Goal: Task Accomplishment & Management: Manage account settings

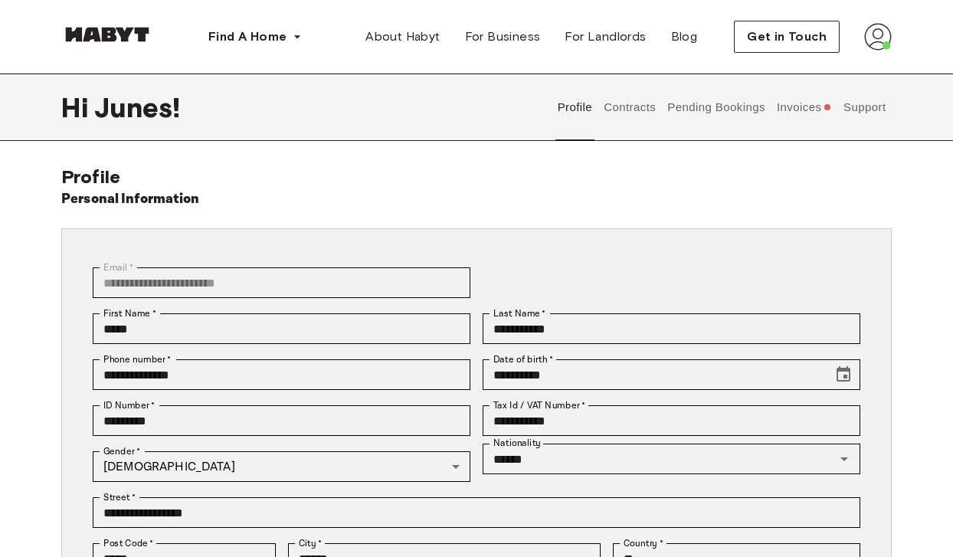
click at [860, 47] on div "Get in Touch" at bounding box center [813, 37] width 158 height 32
click at [879, 38] on img at bounding box center [878, 37] width 28 height 28
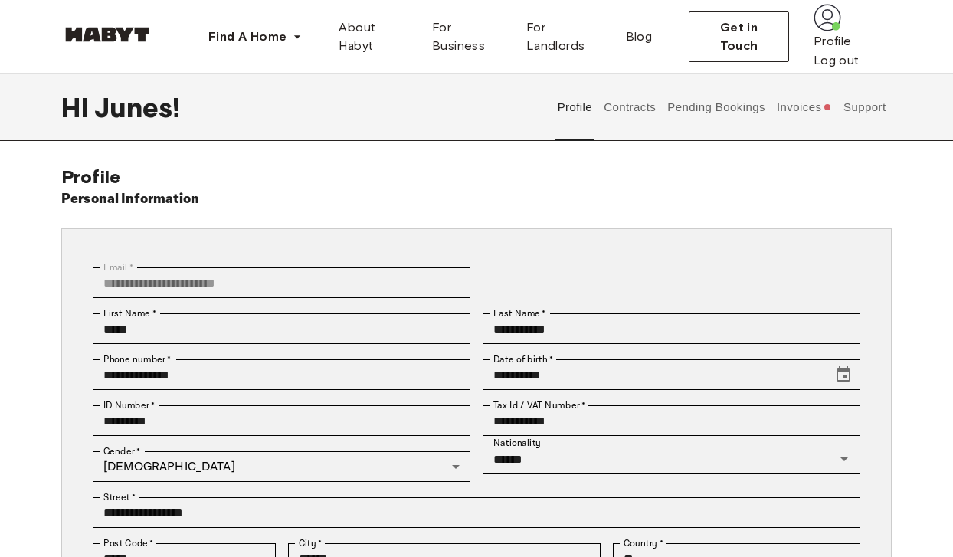
click at [841, 31] on img at bounding box center [828, 18] width 28 height 28
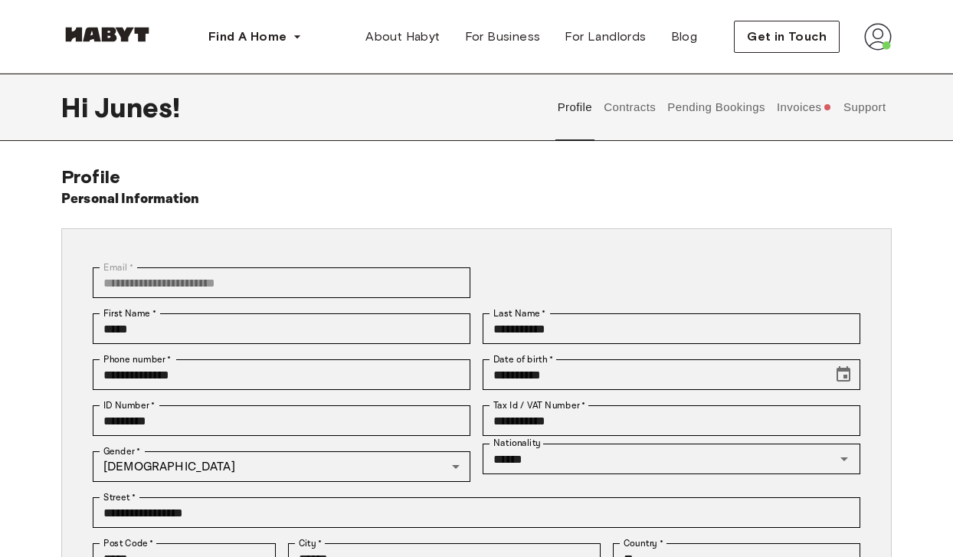
click at [801, 111] on button "Invoices" at bounding box center [804, 107] width 59 height 67
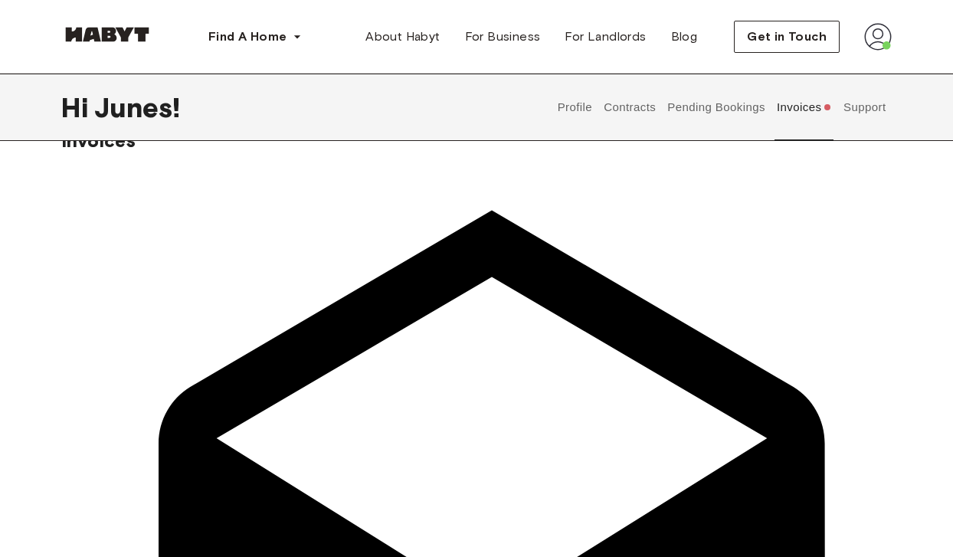
scroll to position [48, 0]
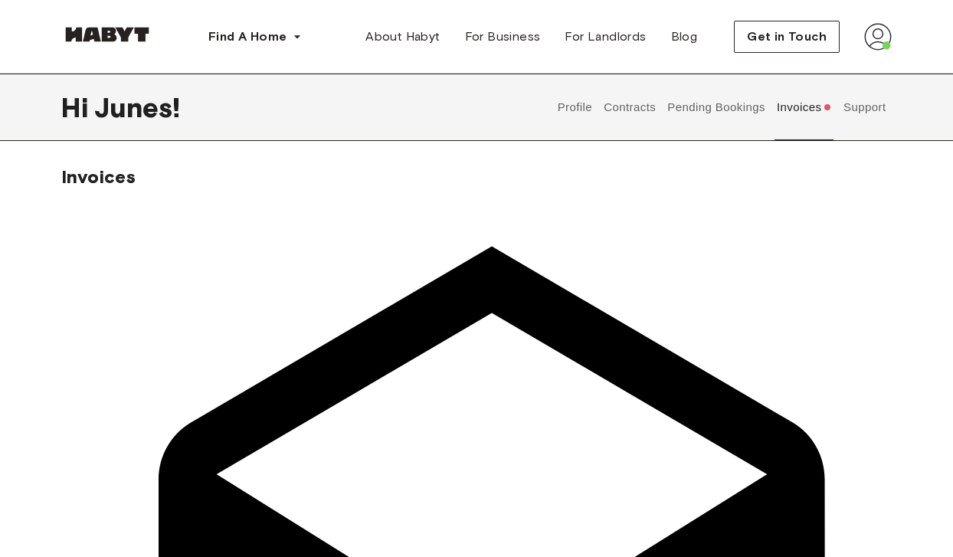
scroll to position [0, 0]
click at [701, 114] on button "Pending Bookings" at bounding box center [717, 107] width 102 height 67
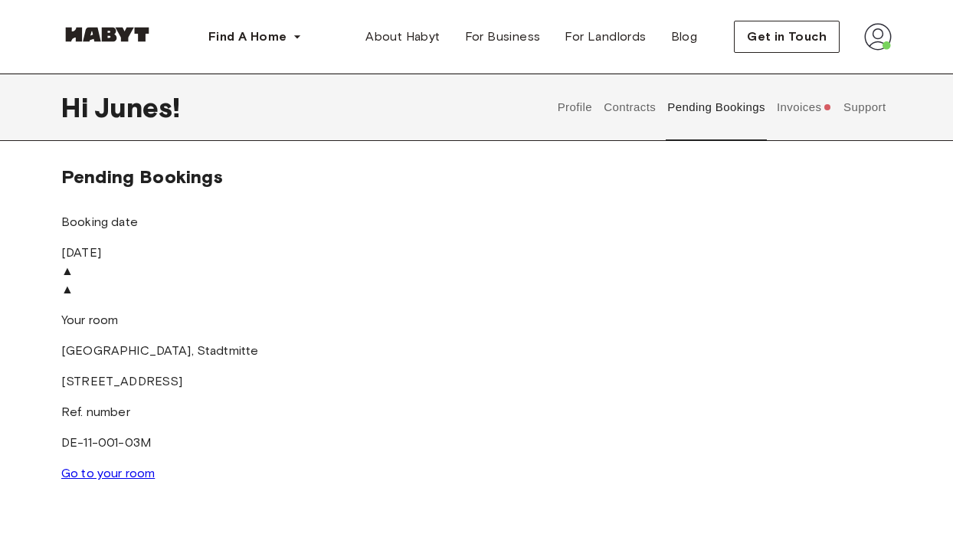
click at [631, 109] on button "Contracts" at bounding box center [630, 107] width 56 height 67
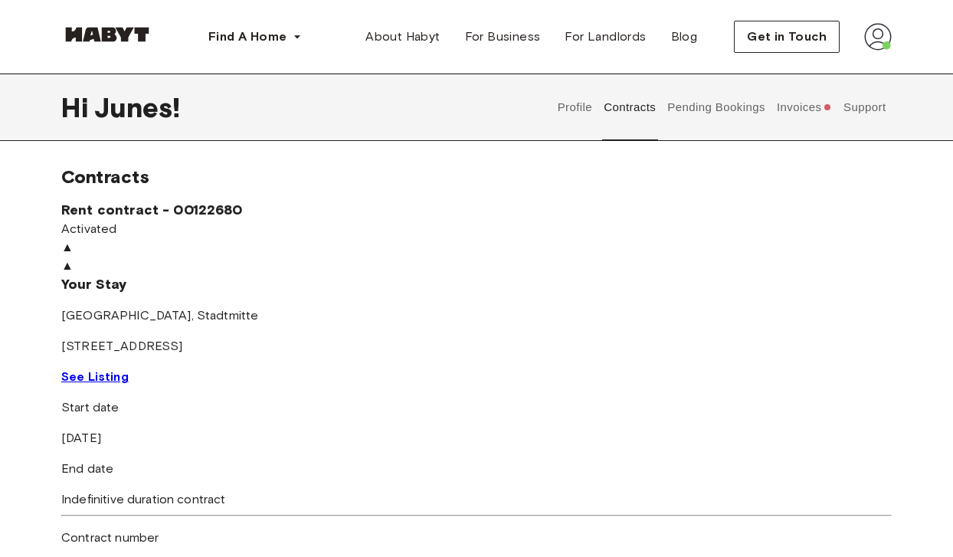
click at [793, 116] on button "Invoices" at bounding box center [804, 107] width 59 height 67
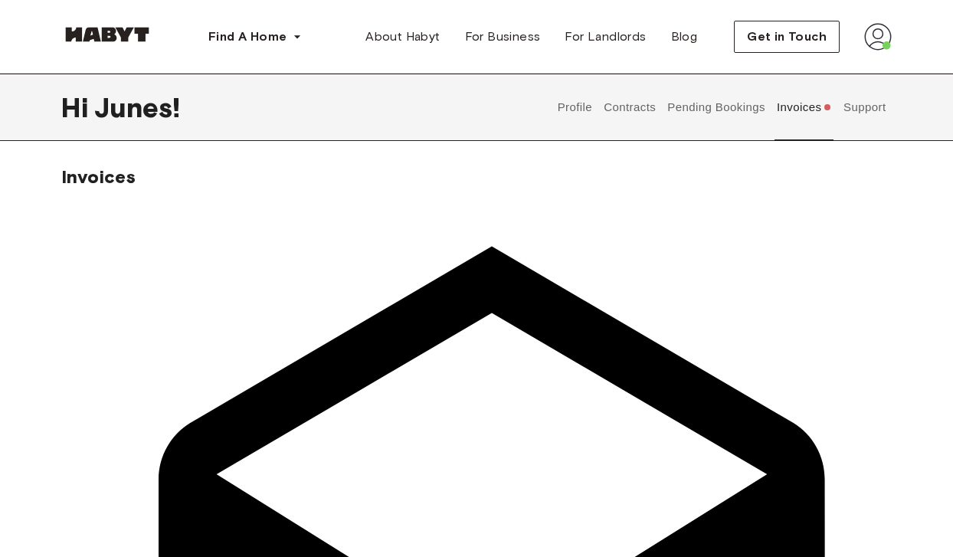
click at [739, 98] on button "Pending Bookings" at bounding box center [717, 107] width 102 height 67
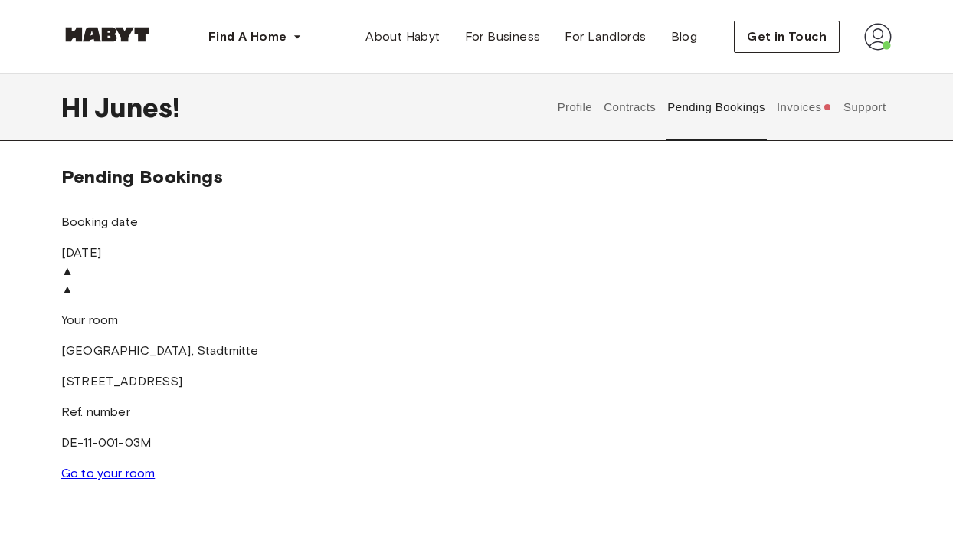
click at [582, 109] on button "Profile" at bounding box center [574, 107] width 39 height 67
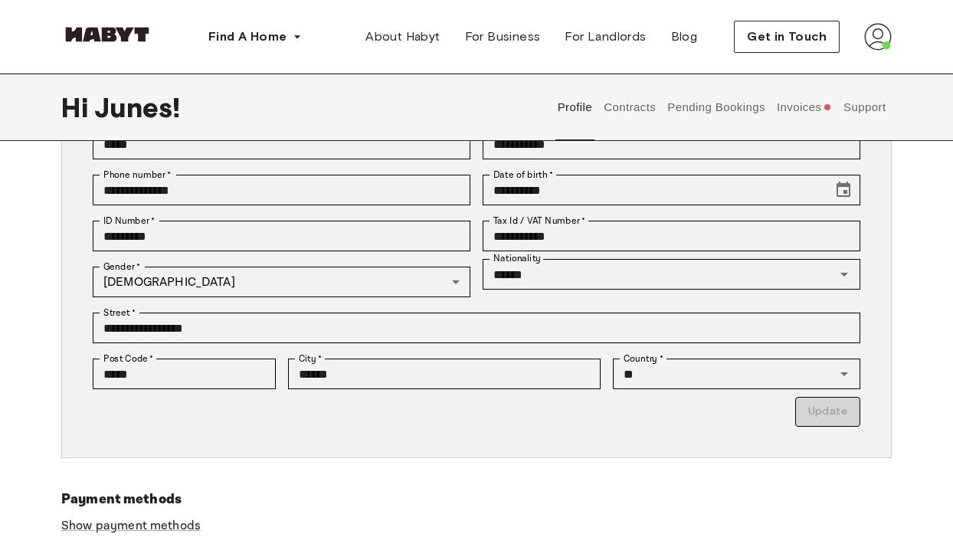
scroll to position [34, 0]
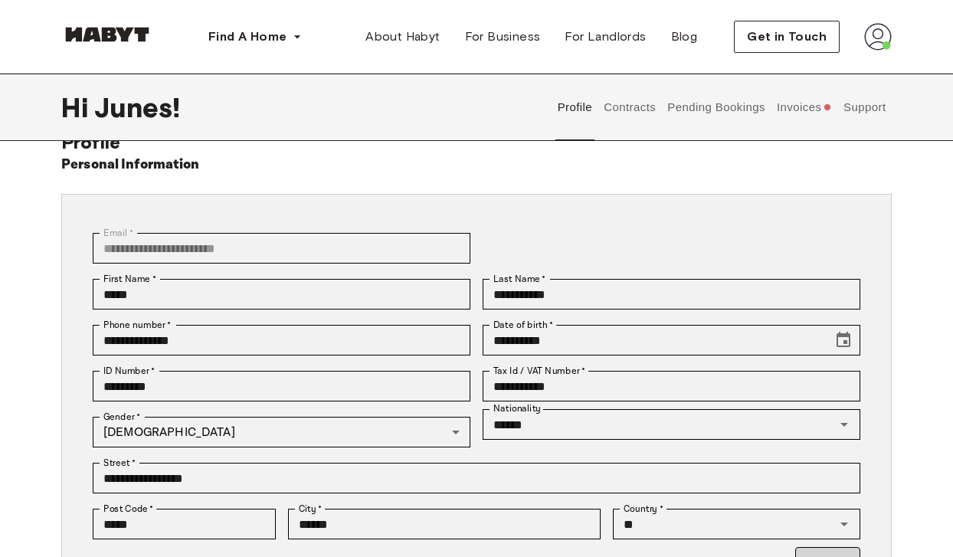
click at [638, 110] on button "Contracts" at bounding box center [630, 107] width 56 height 67
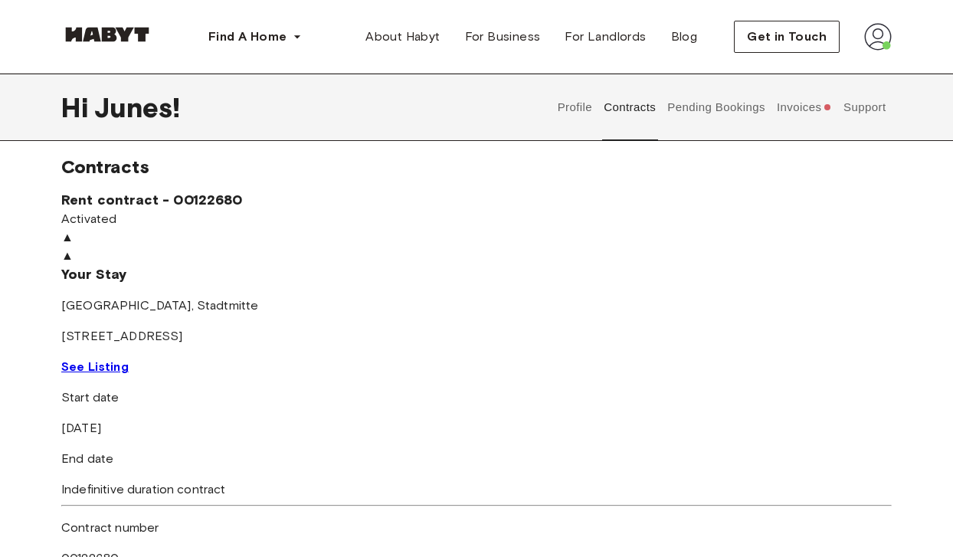
scroll to position [5, 0]
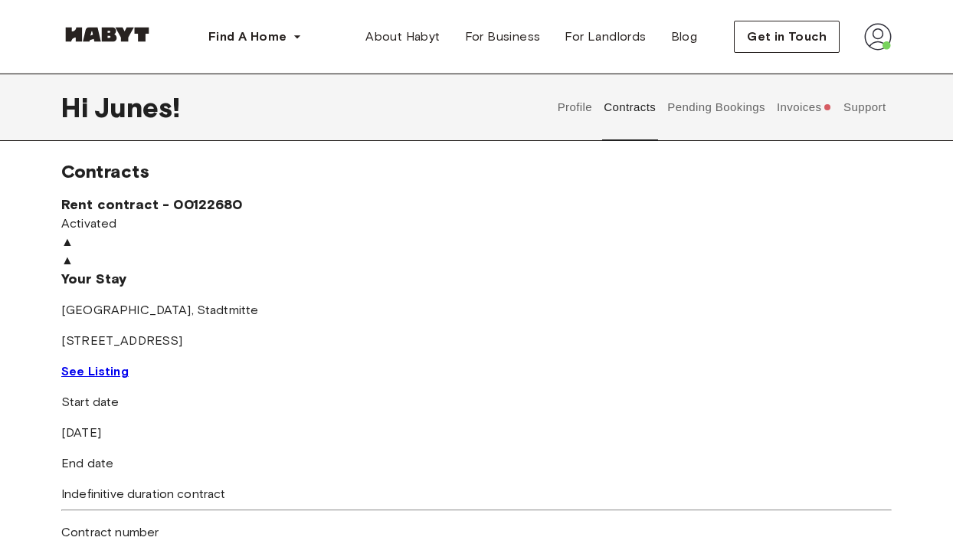
click at [576, 103] on button "Profile" at bounding box center [574, 107] width 39 height 67
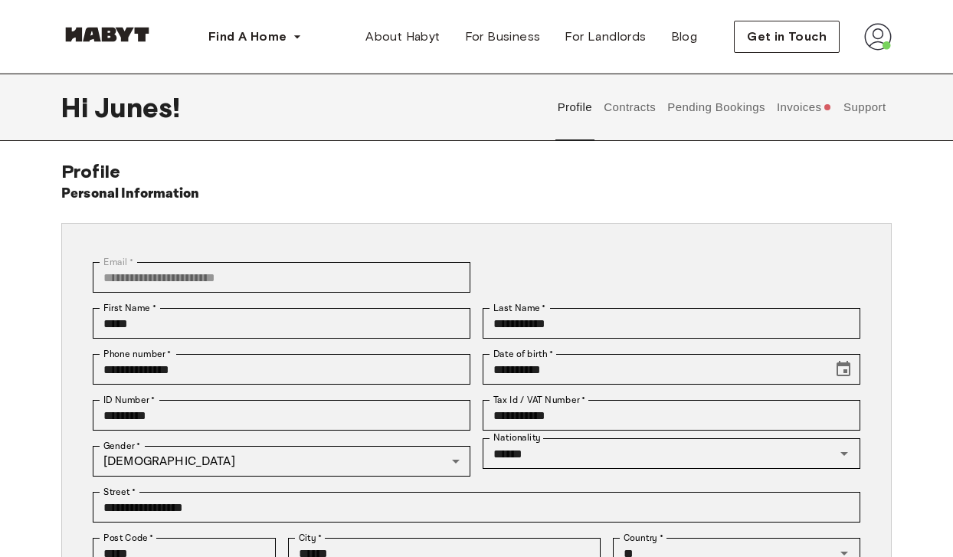
click at [709, 103] on button "Pending Bookings" at bounding box center [717, 107] width 102 height 67
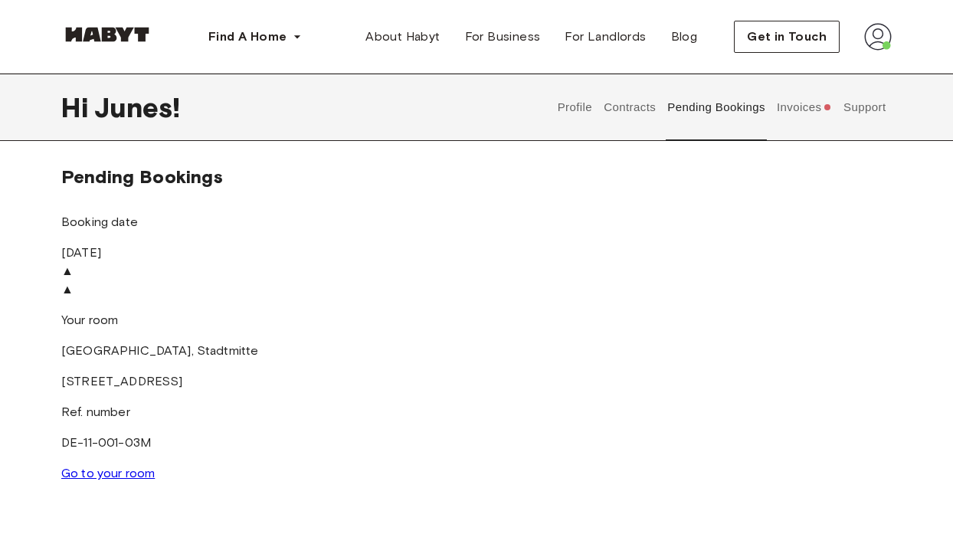
click at [682, 299] on div "▲" at bounding box center [476, 289] width 831 height 18
click at [677, 299] on div "▲" at bounding box center [476, 289] width 831 height 18
click at [820, 100] on button "Invoices" at bounding box center [804, 107] width 59 height 67
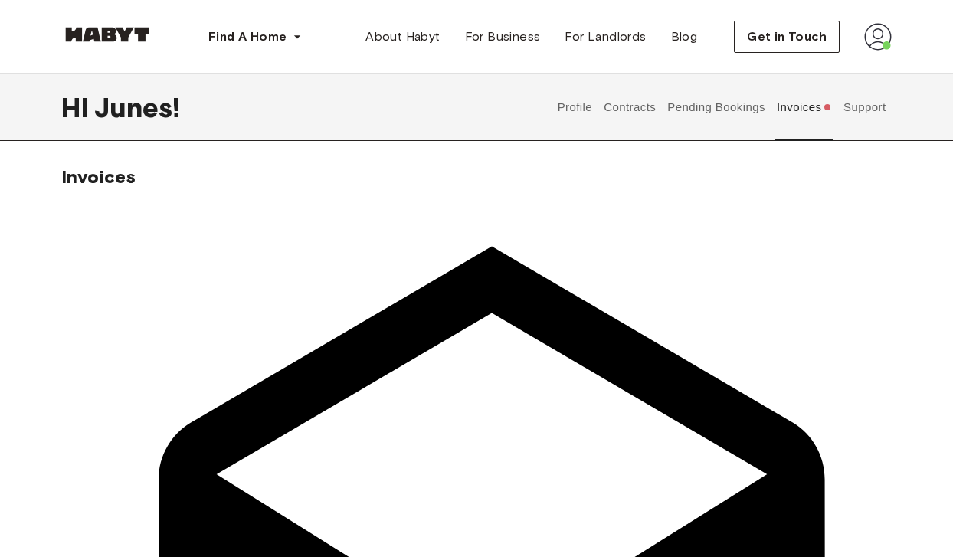
click at [870, 108] on button "Support" at bounding box center [864, 107] width 47 height 67
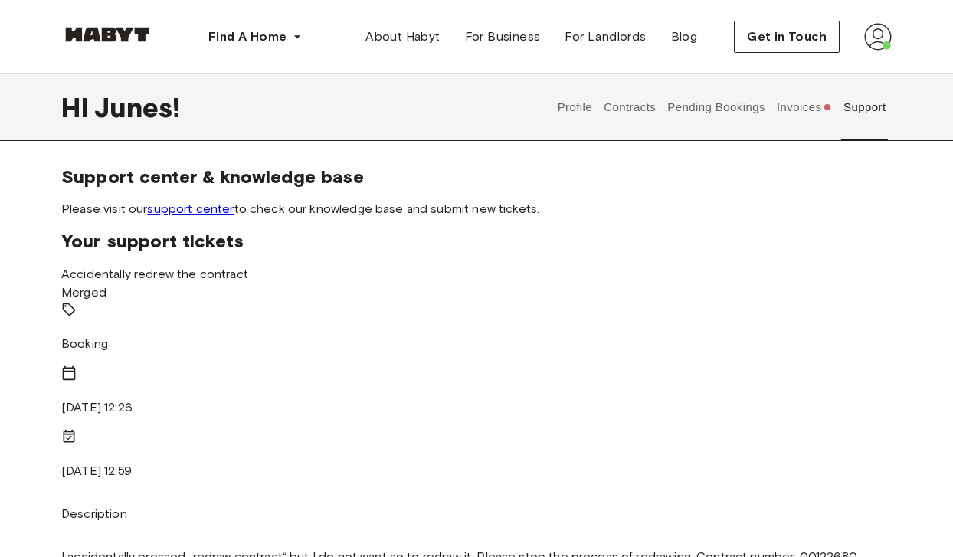
click at [779, 113] on button "Invoices" at bounding box center [804, 107] width 59 height 67
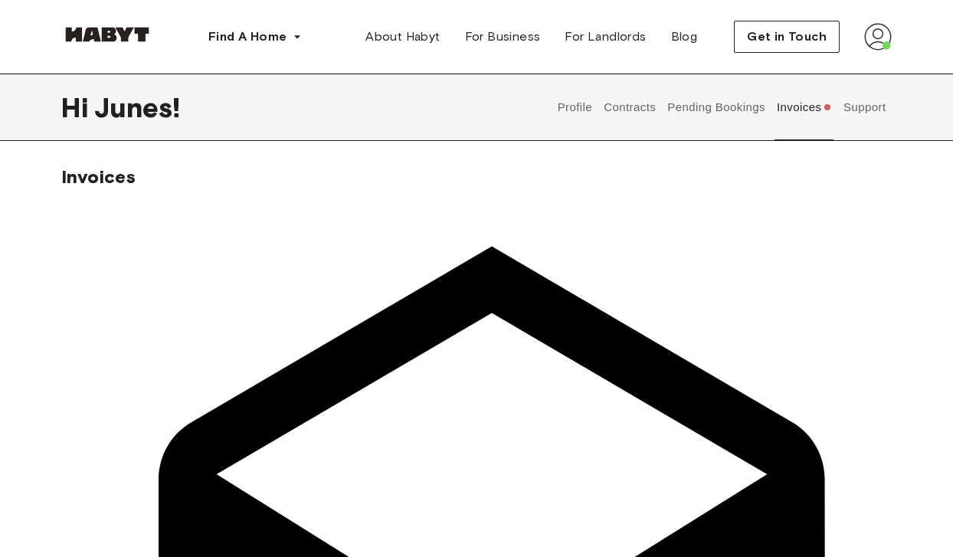
click at [726, 109] on button "Pending Bookings" at bounding box center [717, 107] width 102 height 67
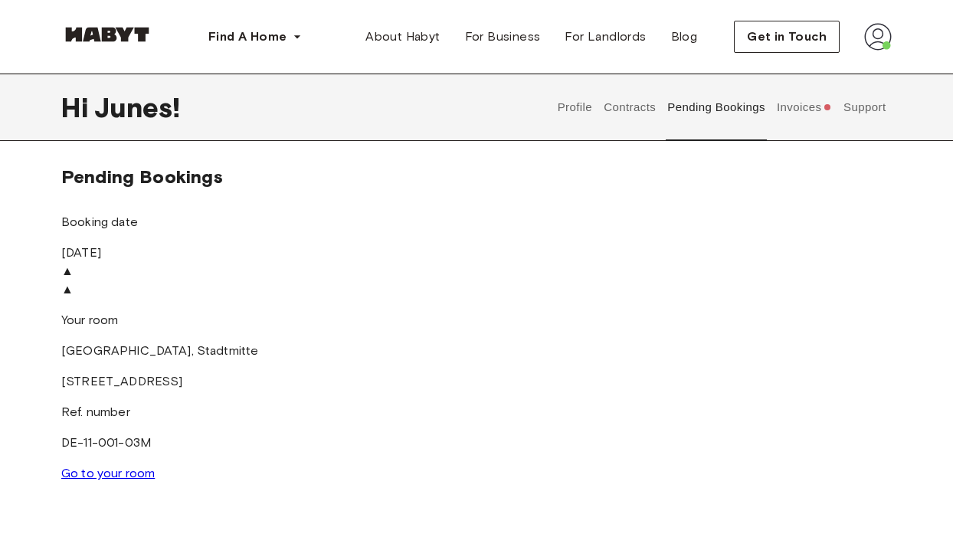
click at [618, 120] on button "Contracts" at bounding box center [630, 107] width 56 height 67
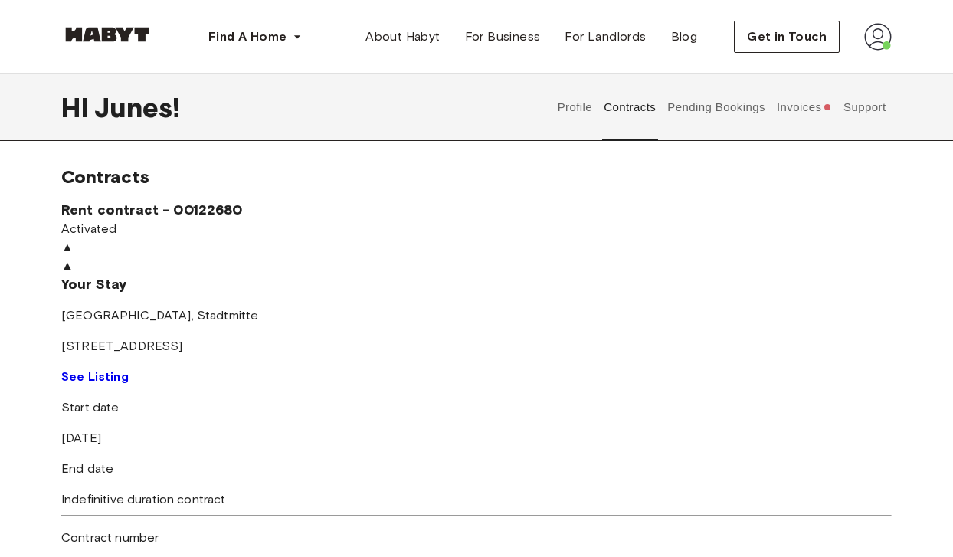
click at [619, 116] on button "Contracts" at bounding box center [630, 107] width 56 height 67
click at [854, 100] on button "Support" at bounding box center [864, 107] width 47 height 67
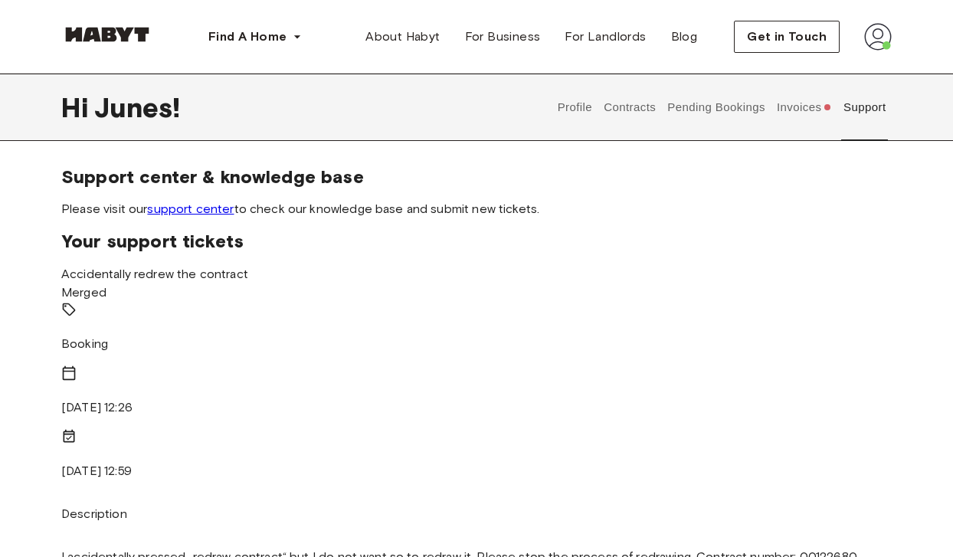
click at [106, 287] on span "Merged" at bounding box center [83, 292] width 45 height 15
click at [170, 382] on div "Accidentally redrew the contract Merged Booking [DATE] 12:26 [DATE] 12:59 Descr…" at bounding box center [476, 421] width 831 height 313
click at [180, 548] on p "I accidentally pressed „redraw contract“ but I do not want so to redraw it. Ple…" at bounding box center [476, 557] width 831 height 18
click at [790, 113] on button "Invoices" at bounding box center [804, 107] width 59 height 67
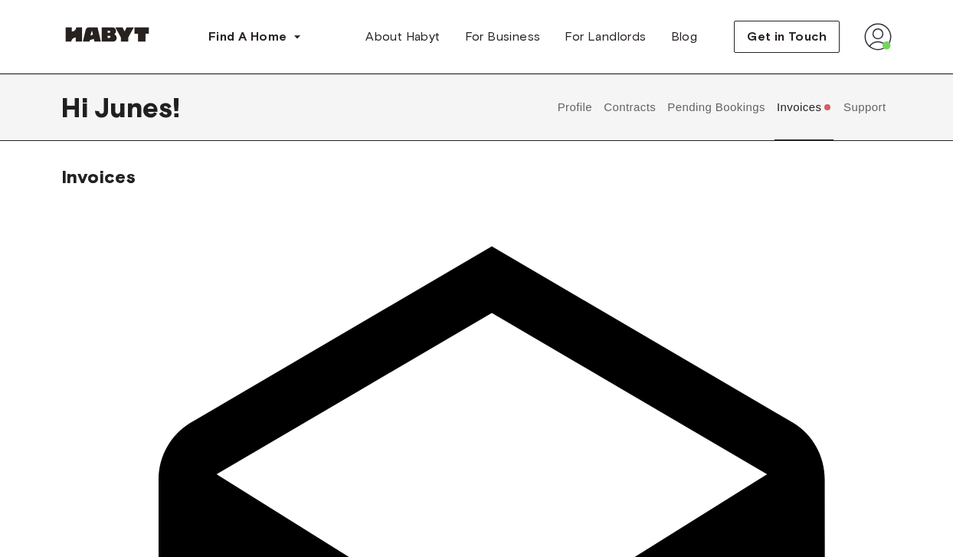
click at [730, 117] on button "Pending Bookings" at bounding box center [717, 107] width 102 height 67
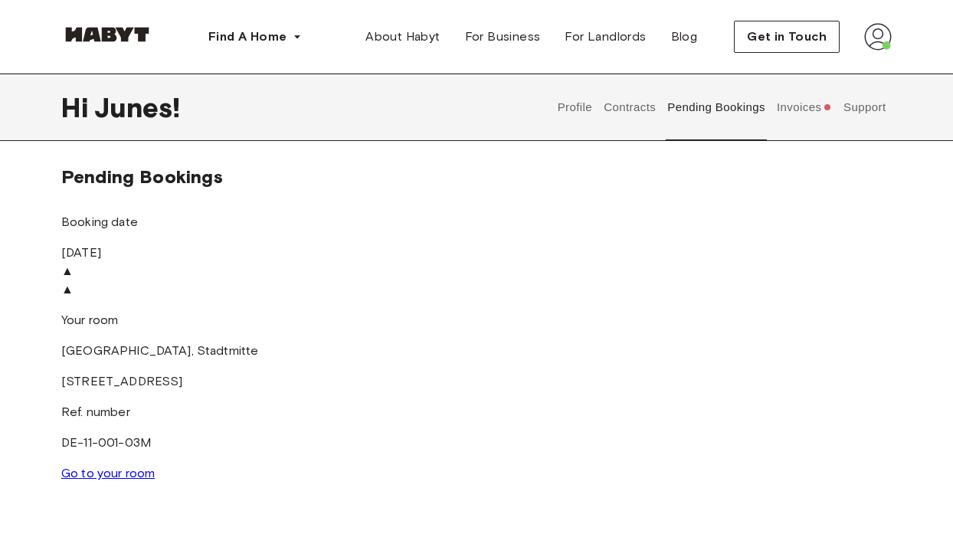
click at [639, 106] on button "Contracts" at bounding box center [630, 107] width 56 height 67
